Goal: Task Accomplishment & Management: Manage account settings

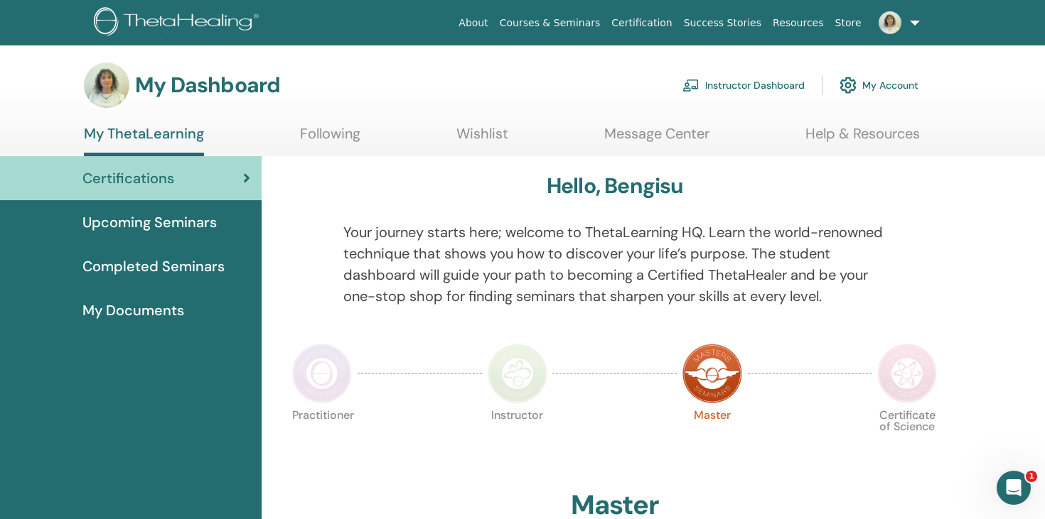
click at [741, 87] on link "Instructor Dashboard" at bounding box center [743, 85] width 122 height 31
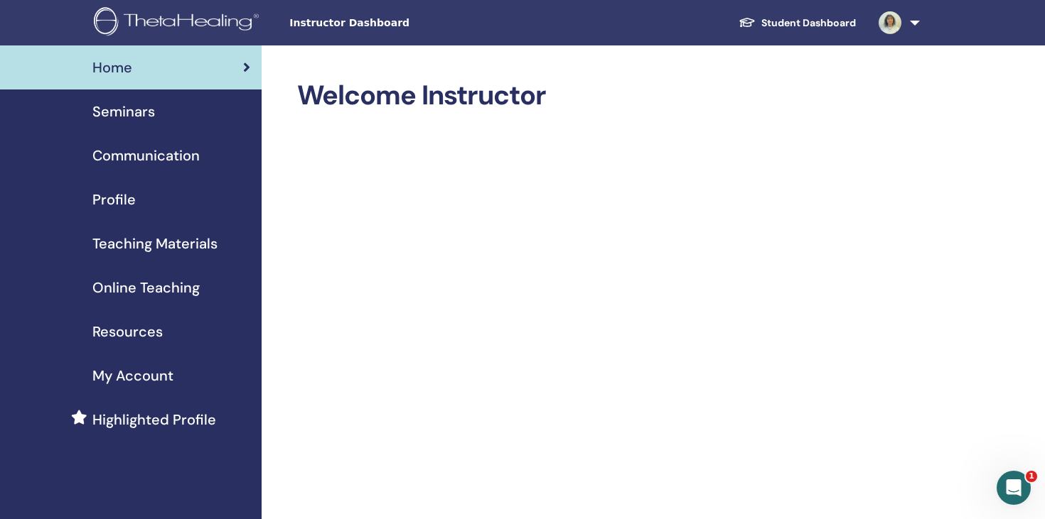
click at [140, 123] on link "Seminars" at bounding box center [130, 112] width 261 height 44
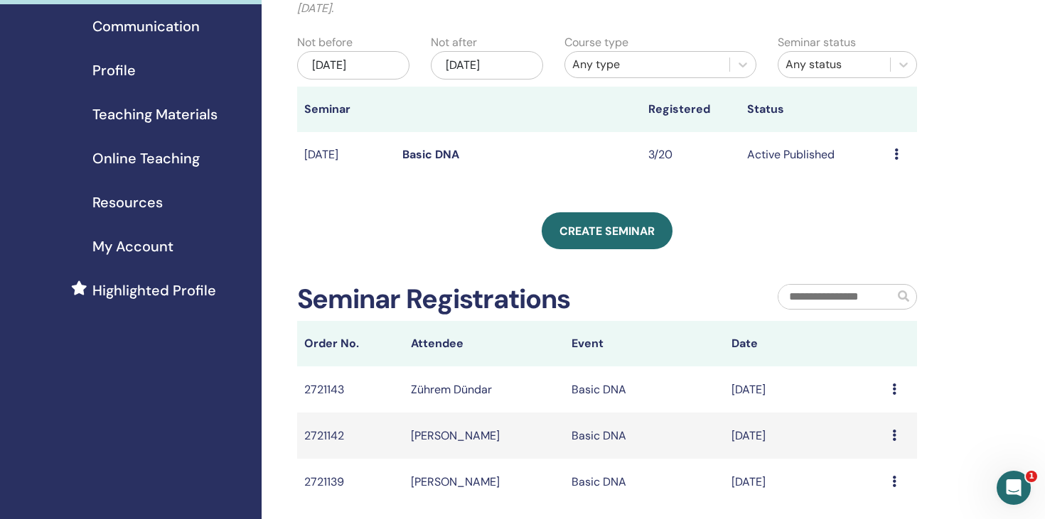
scroll to position [112, 0]
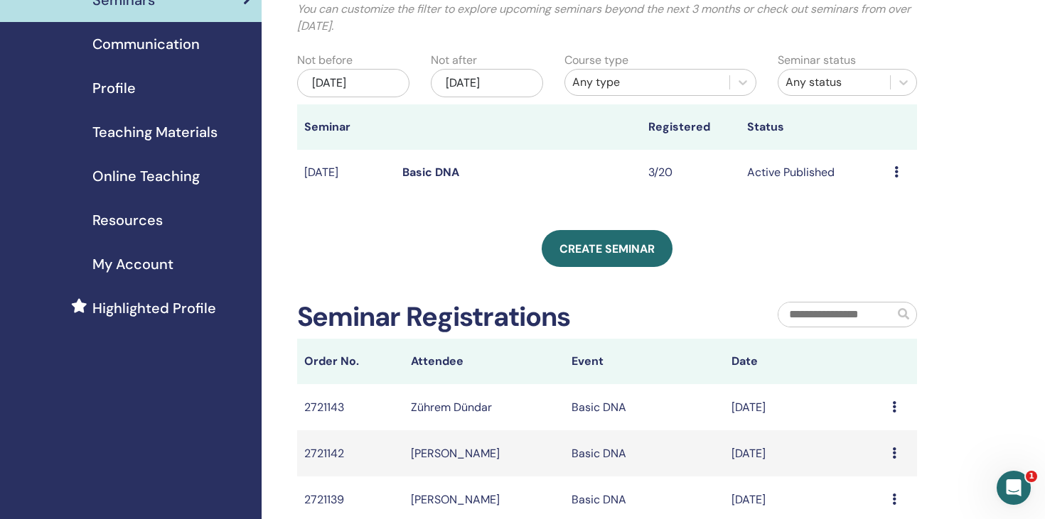
click at [429, 174] on link "Basic DNA" at bounding box center [430, 172] width 57 height 15
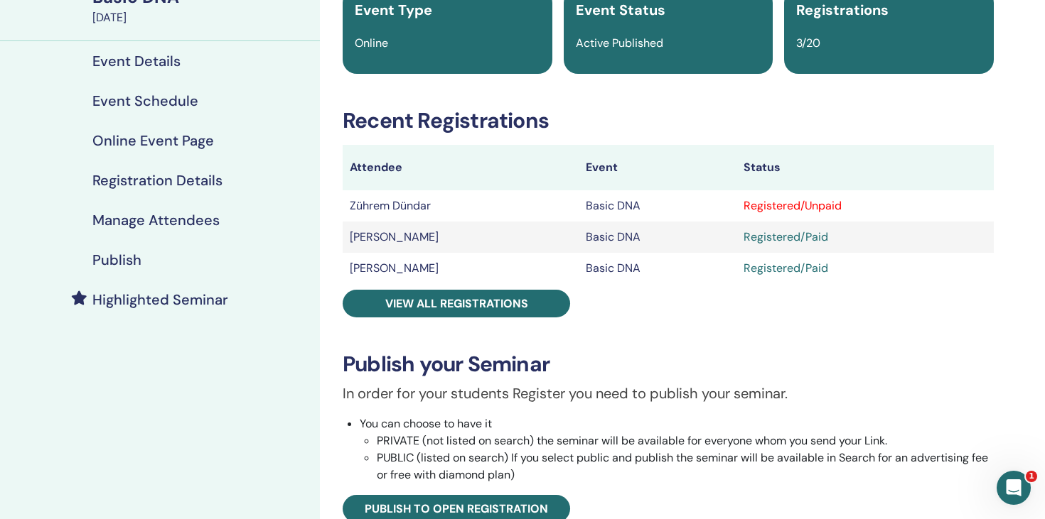
scroll to position [152, 0]
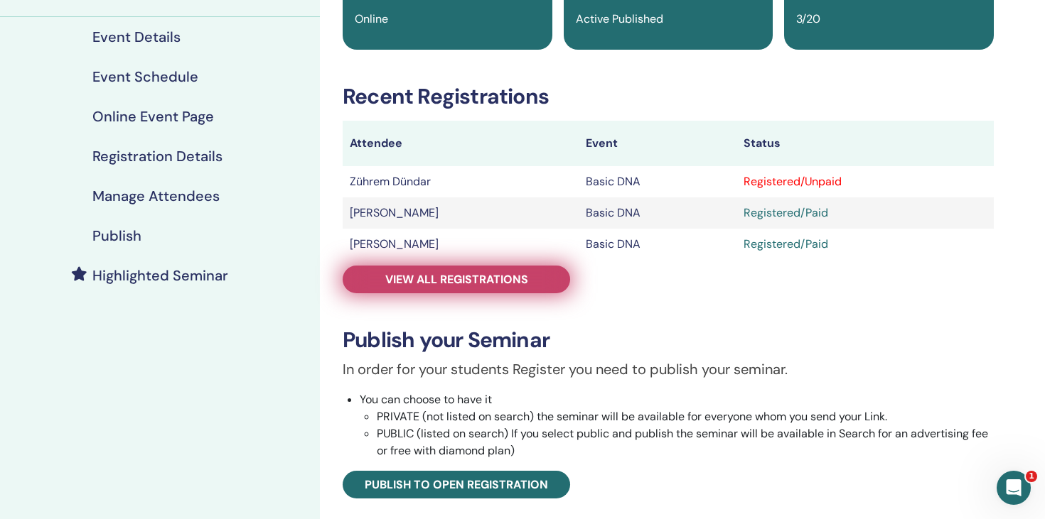
click at [489, 277] on span "View all registrations" at bounding box center [456, 279] width 143 height 15
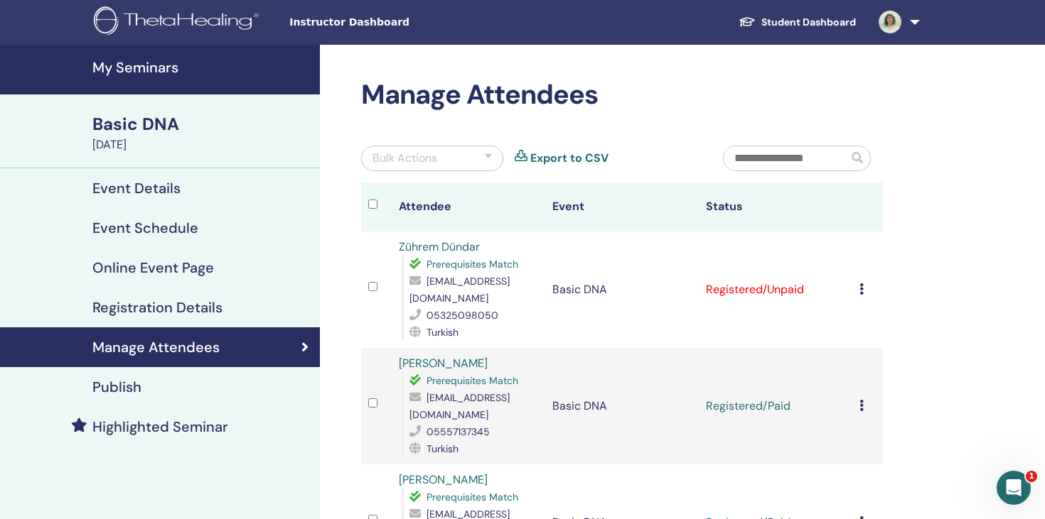
scroll to position [4, 0]
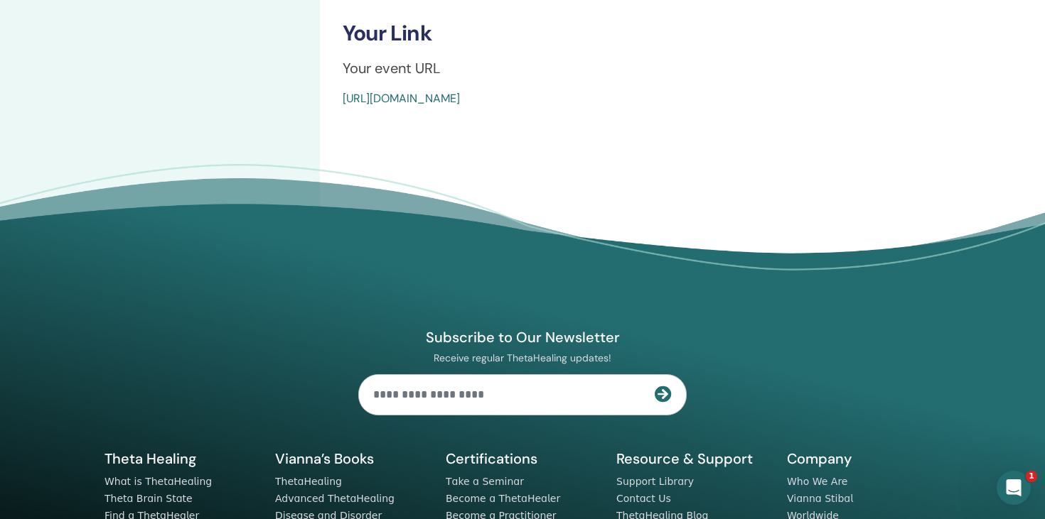
scroll to position [860, 0]
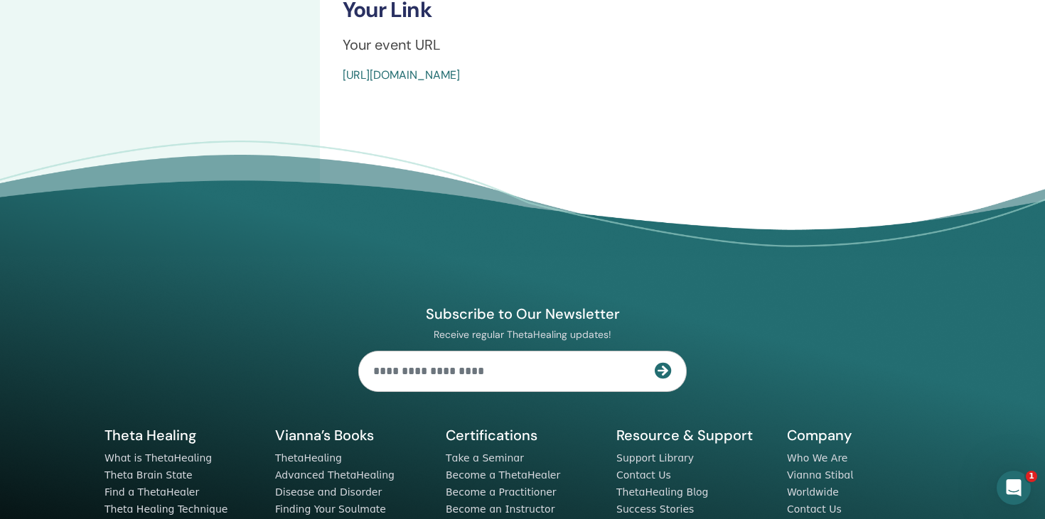
drag, startPoint x: 669, startPoint y: 77, endPoint x: 338, endPoint y: 78, distance: 331.1
copy link "https://www.thetahealing.com/seminar-375242-details.html"
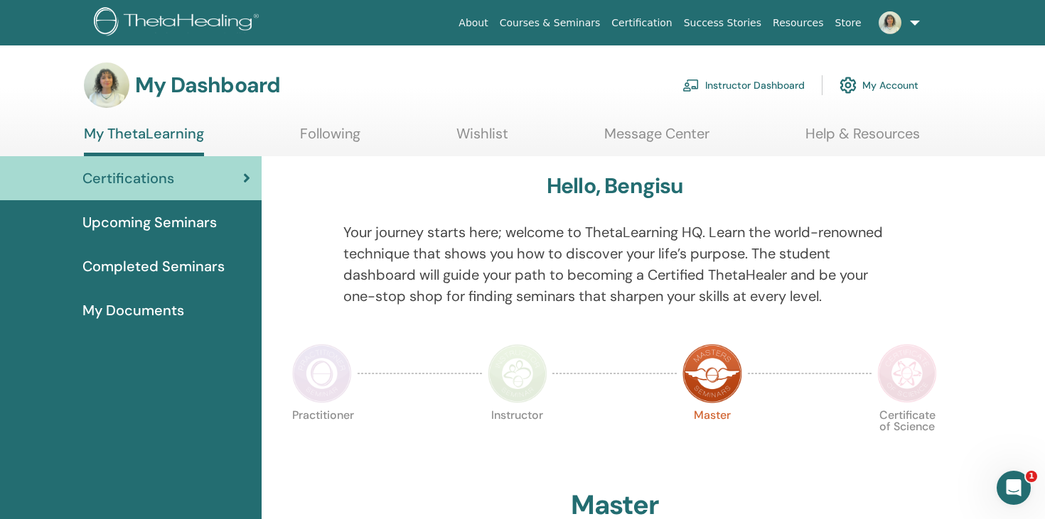
scroll to position [25, 0]
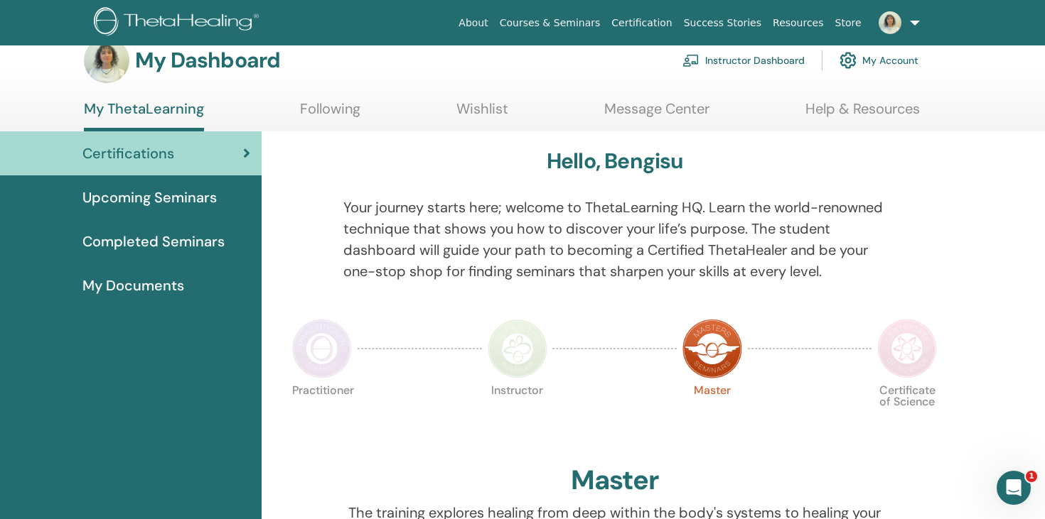
click at [743, 63] on link "Instructor Dashboard" at bounding box center [743, 60] width 122 height 31
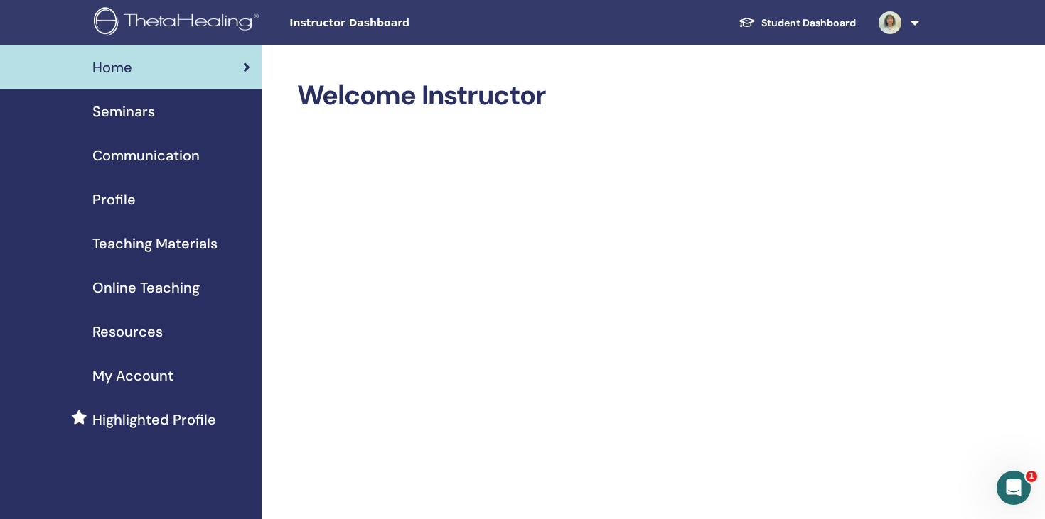
click at [173, 98] on link "Seminars" at bounding box center [130, 112] width 261 height 44
